Goal: Task Accomplishment & Management: Use online tool/utility

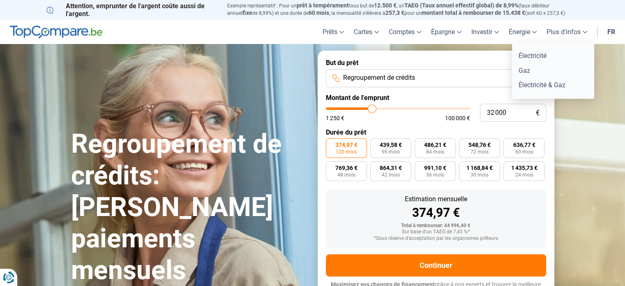
click at [534, 33] on link "Énergie" at bounding box center [523, 32] width 38 height 24
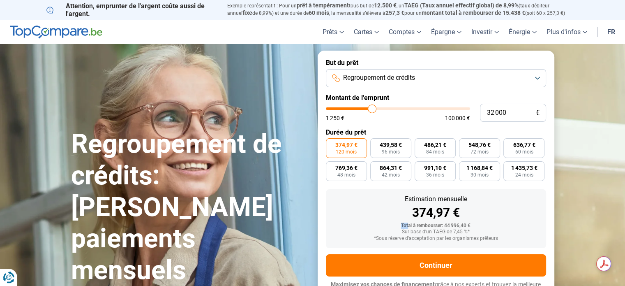
drag, startPoint x: 400, startPoint y: 226, endPoint x: 467, endPoint y: 240, distance: 68.6
click at [410, 226] on div "Total à rembourser: 44 996,40 €" at bounding box center [436, 226] width 207 height 6
click at [471, 240] on div "*Sous réserve d'acceptation par les organismes prêteurs" at bounding box center [436, 239] width 207 height 6
click at [496, 223] on div "Total à rembourser: 44 996,40 €" at bounding box center [436, 226] width 207 height 6
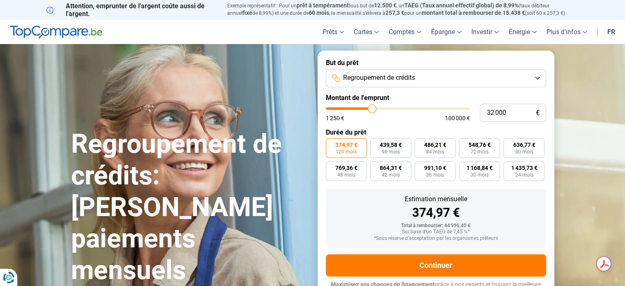
click at [443, 218] on div "374,97 €" at bounding box center [436, 212] width 207 height 12
click at [541, 81] on button "Regroupement de crédits" at bounding box center [436, 78] width 220 height 18
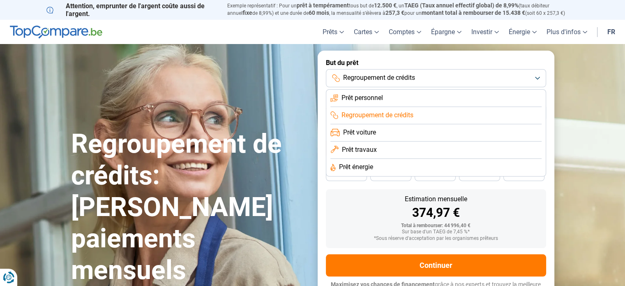
click at [271, 93] on div "Regroupement de crédits: [PERSON_NAME] paiements mensuels" at bounding box center [189, 177] width 247 height 217
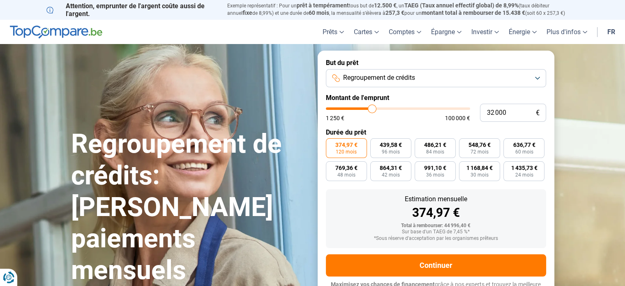
click at [533, 79] on button "Regroupement de crédits" at bounding box center [436, 78] width 220 height 18
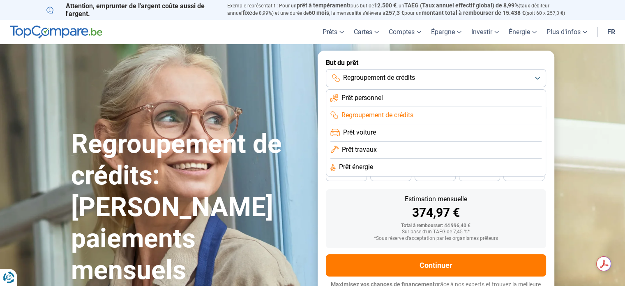
click at [496, 62] on label "But du prêt" at bounding box center [436, 63] width 220 height 8
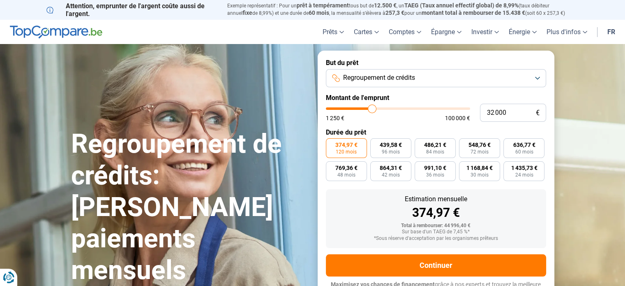
click at [484, 52] on form "But du prêt Regroupement de crédits Montant de l'emprunt 32 000 € 1 250 € 100 0…" at bounding box center [436, 178] width 237 height 254
click at [577, 75] on section "Regroupement de crédits: [PERSON_NAME] paiements mensuels Regroupement de crédi…" at bounding box center [312, 177] width 625 height 267
type input "41 750"
type input "41750"
click at [386, 107] on input "range" at bounding box center [398, 108] width 144 height 2
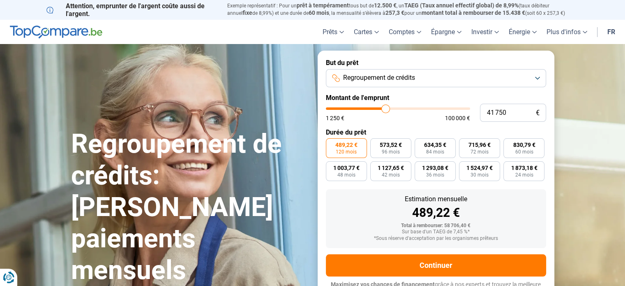
scroll to position [11, 0]
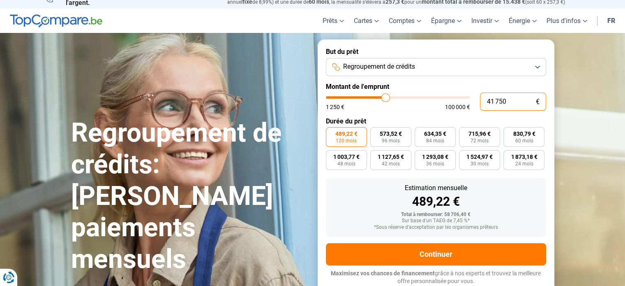
drag, startPoint x: 508, startPoint y: 104, endPoint x: 480, endPoint y: 51, distance: 59.8
click at [480, 51] on form "But du prêt Regroupement de crédits Montant de l'emprunt 41 750 € 1 250 € 100 0…" at bounding box center [436, 166] width 237 height 254
type input "3"
type input "1250"
type input "32"
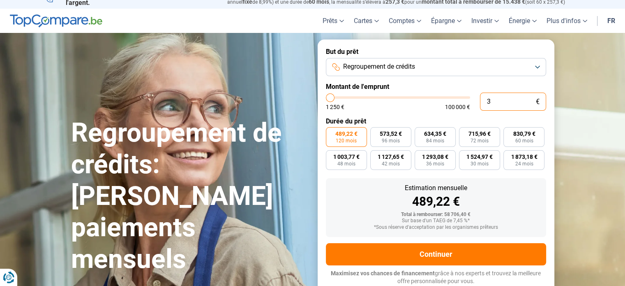
type input "1250"
type input "1 250"
type input "1250"
radio input "true"
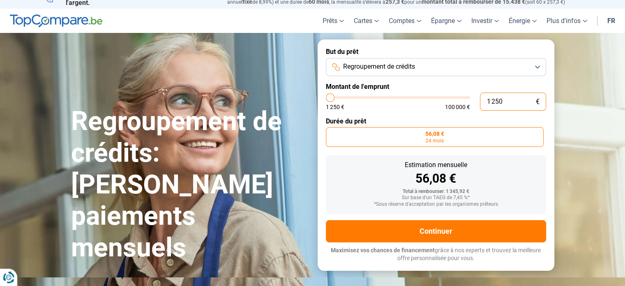
scroll to position [0, 0]
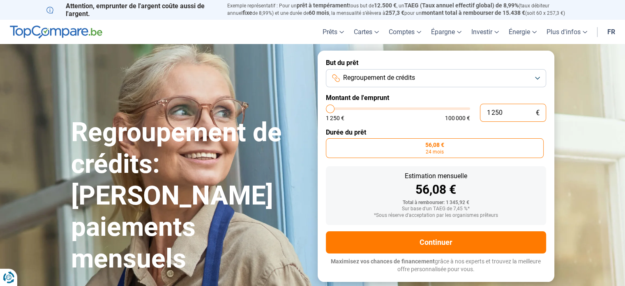
click at [508, 115] on input "1 250" at bounding box center [513, 113] width 66 height 18
type input "125"
type input "1250"
type input "12"
type input "1250"
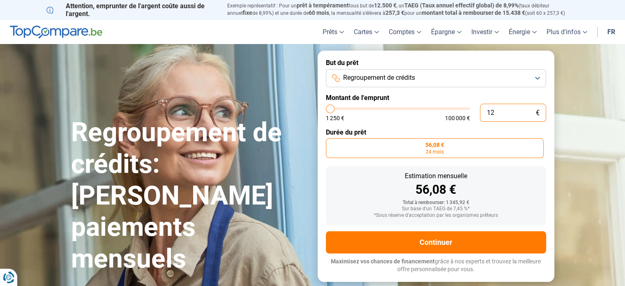
type input "1"
type input "1250"
type input "0"
type input "1250"
type input "3"
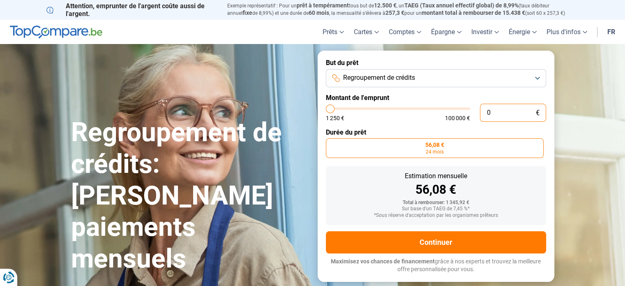
type input "1250"
type input "1 250"
type input "1250"
type input "32 000"
type input "32000"
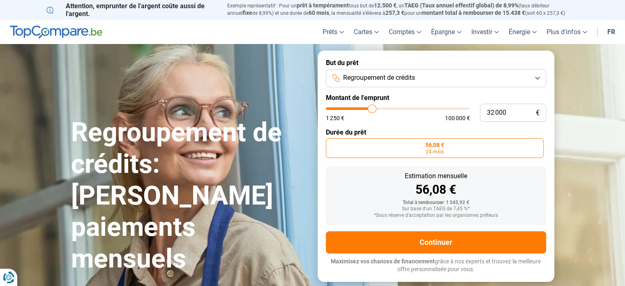
radio input "false"
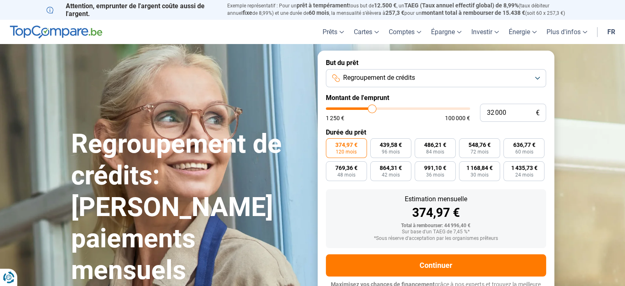
click at [596, 101] on section "Regroupement de crédits: [PERSON_NAME] paiements mensuels Regroupement de crédi…" at bounding box center [312, 177] width 625 height 267
click at [533, 81] on button "Regroupement de crédits" at bounding box center [436, 78] width 220 height 18
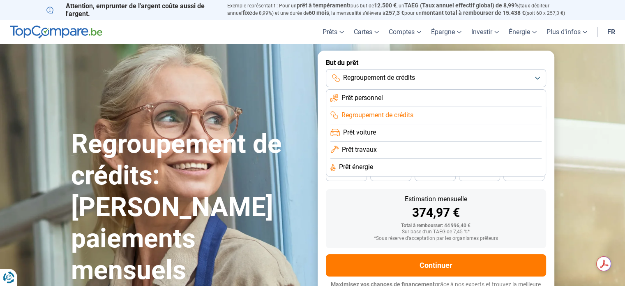
click at [533, 81] on button "Regroupement de crédits" at bounding box center [436, 78] width 220 height 18
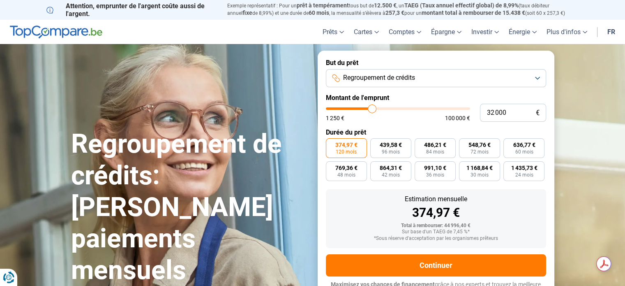
click at [434, 213] on div "374,97 €" at bounding box center [436, 212] width 207 height 12
drag, startPoint x: 410, startPoint y: 212, endPoint x: 464, endPoint y: 212, distance: 54.3
click at [464, 212] on div "374,97 €" at bounding box center [436, 212] width 207 height 12
click at [489, 202] on div "Estimation mensuelle" at bounding box center [436, 199] width 207 height 7
